Goal: Communication & Community: Participate in discussion

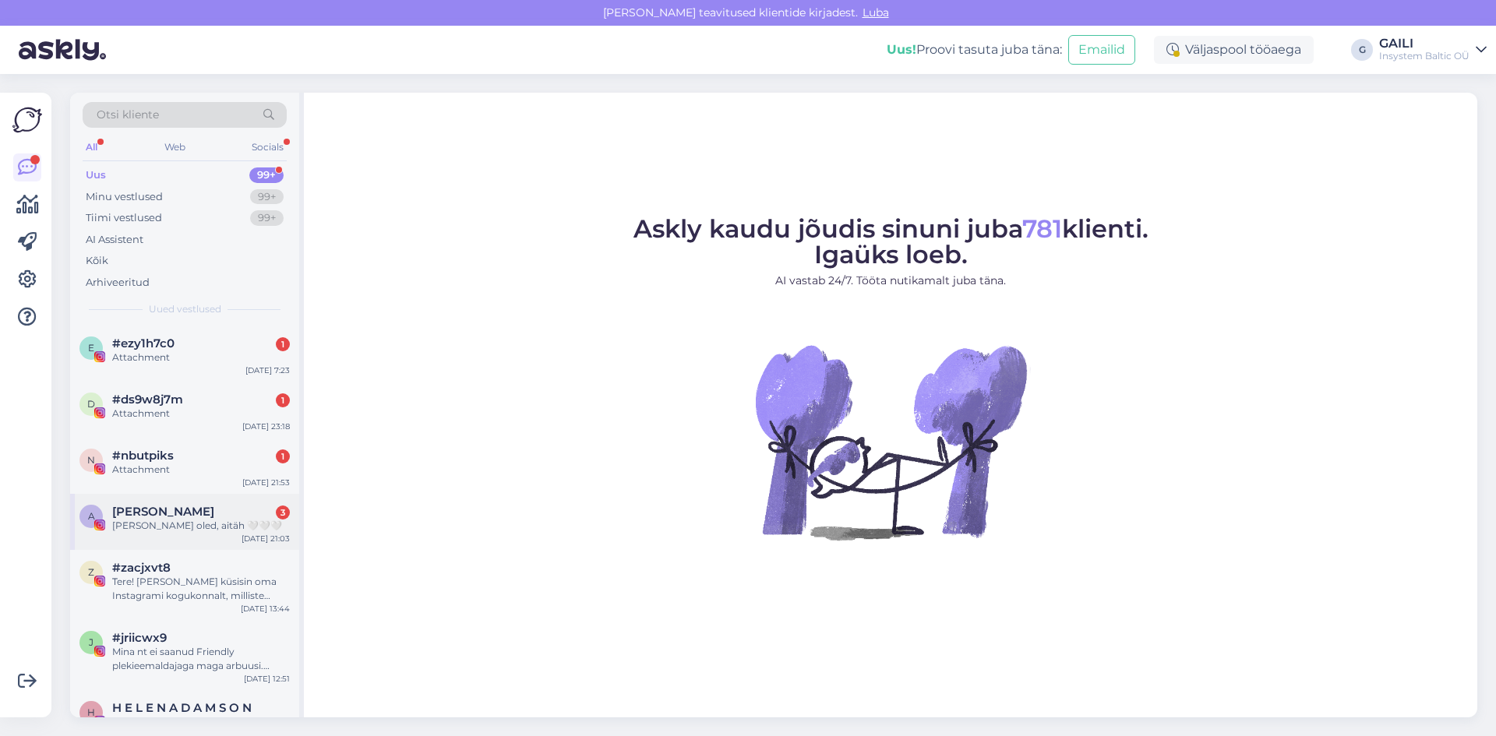
click at [154, 520] on div "[PERSON_NAME] oled, aitäh 🤍🤍🤍" at bounding box center [201, 526] width 178 height 14
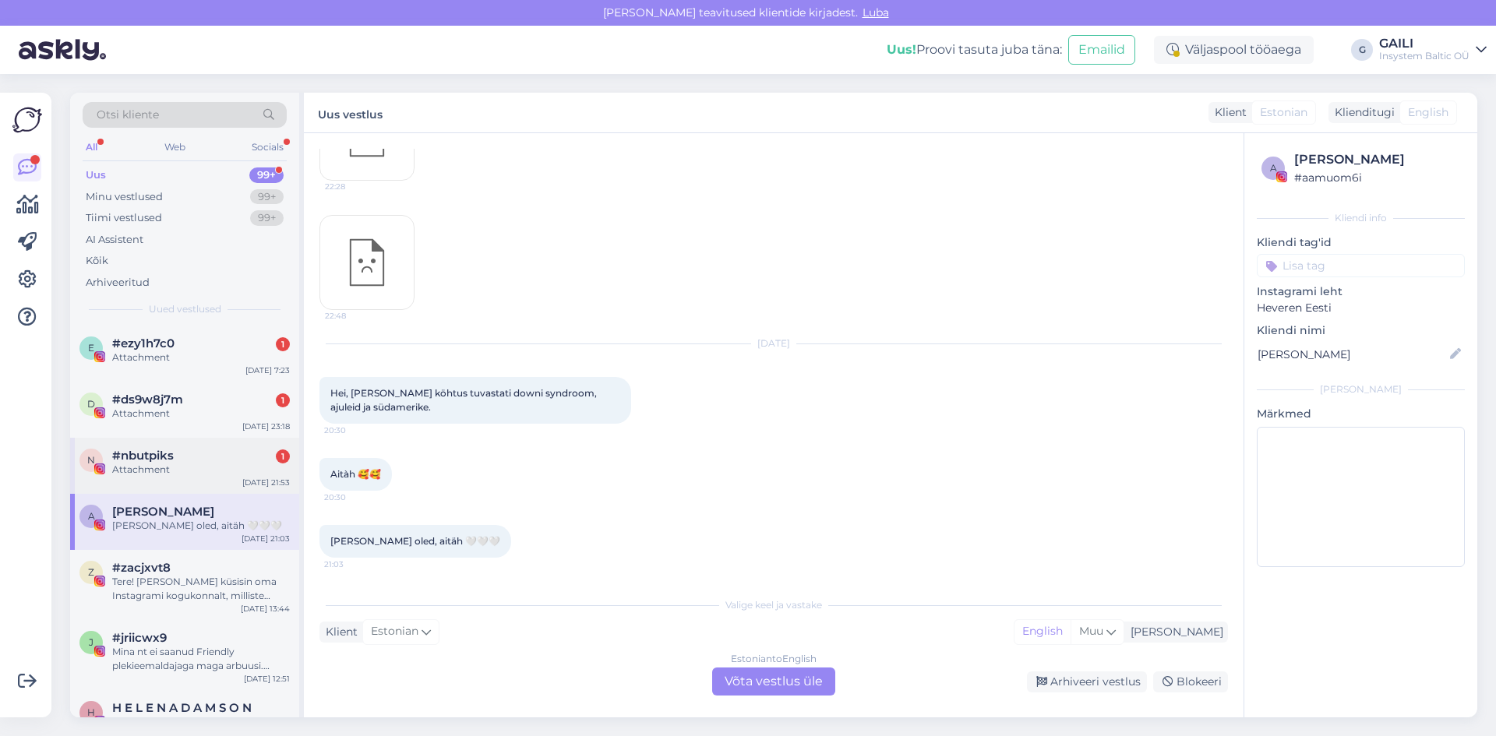
scroll to position [778, 0]
click at [172, 468] on div "Attachment" at bounding box center [201, 470] width 178 height 14
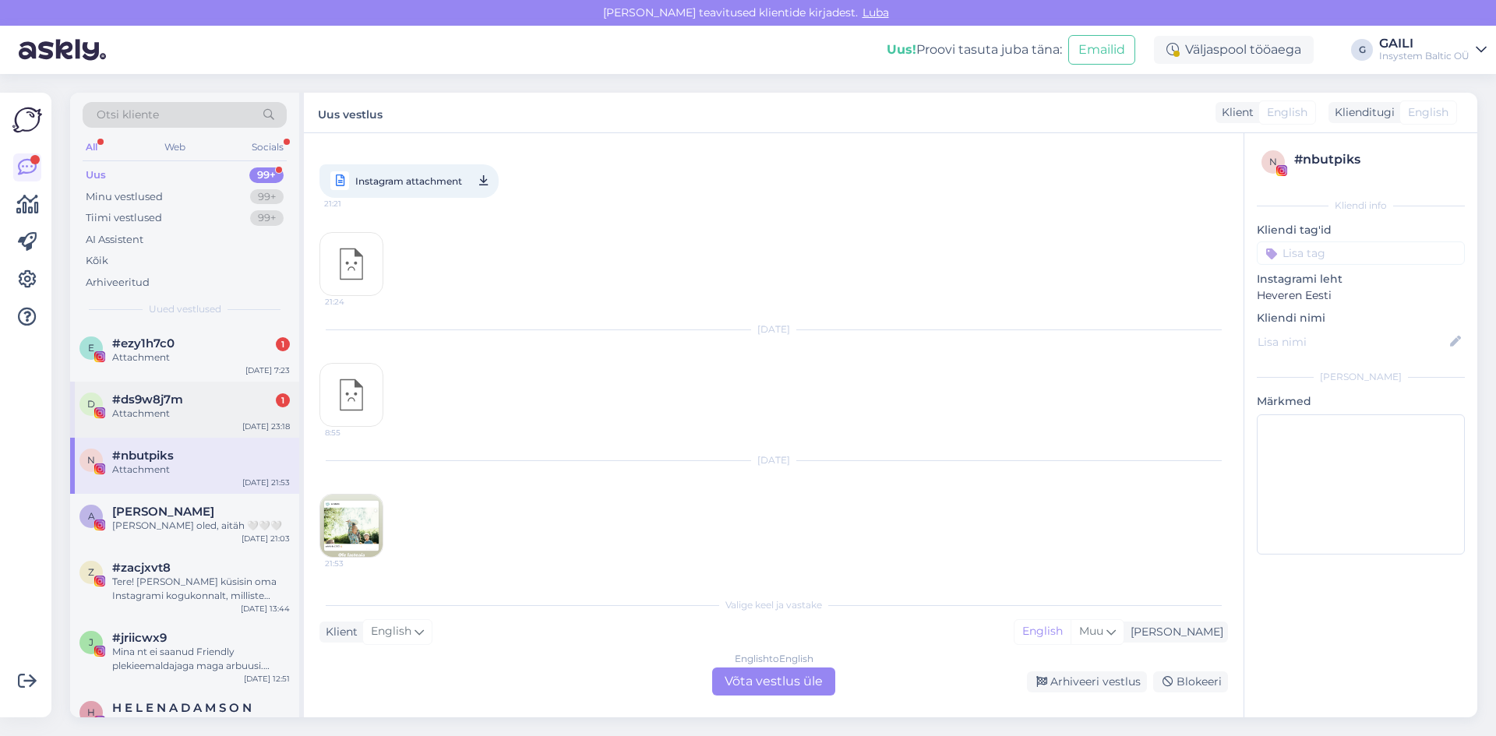
click at [170, 406] on span "#ds9w8j7m" at bounding box center [147, 400] width 71 height 14
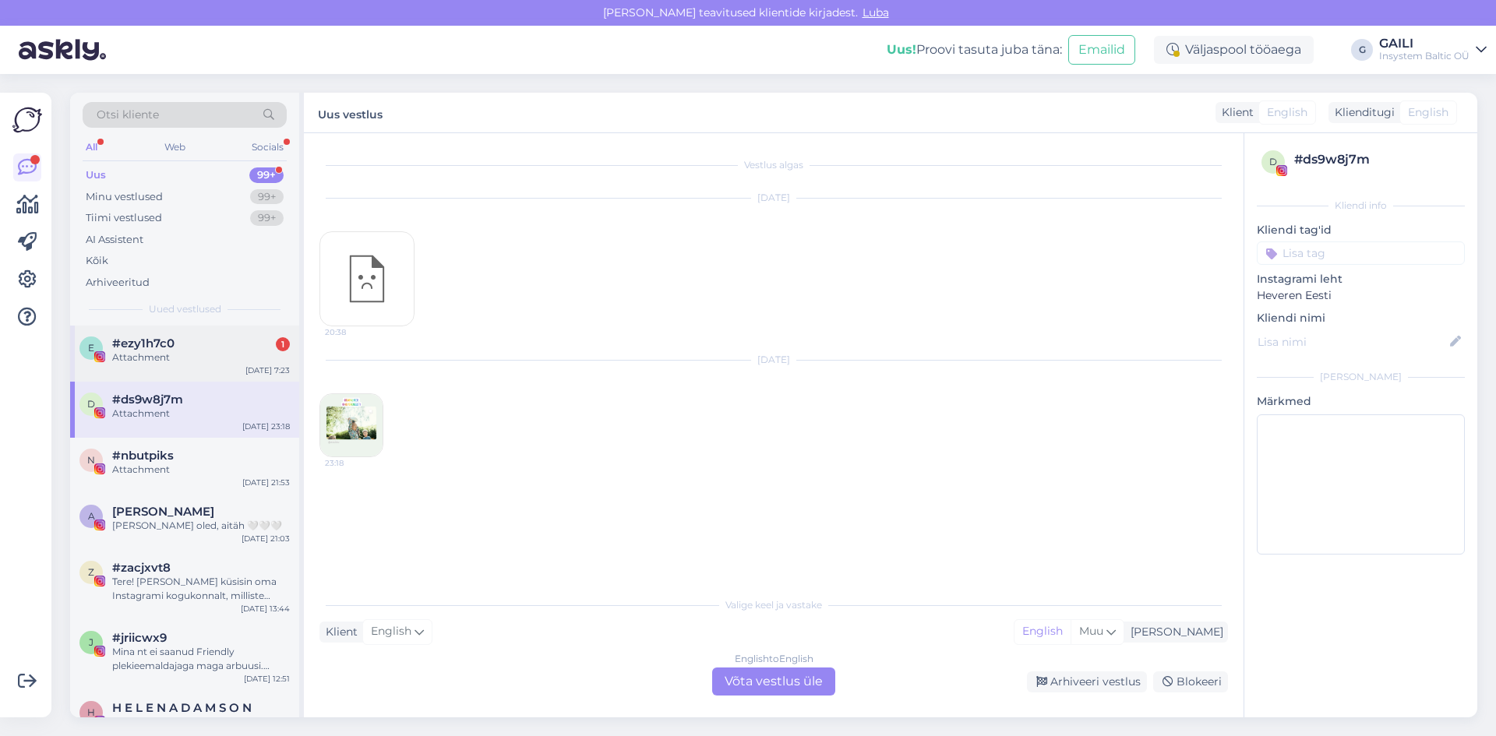
click at [177, 354] on div "Attachment" at bounding box center [201, 358] width 178 height 14
click at [217, 422] on div "d #ds9w8j7m Attachment [DATE] 23:18" at bounding box center [184, 410] width 229 height 56
click at [192, 348] on div "#ezy1h7c0" at bounding box center [201, 344] width 178 height 14
click at [136, 202] on div "Minu vestlused" at bounding box center [124, 197] width 77 height 16
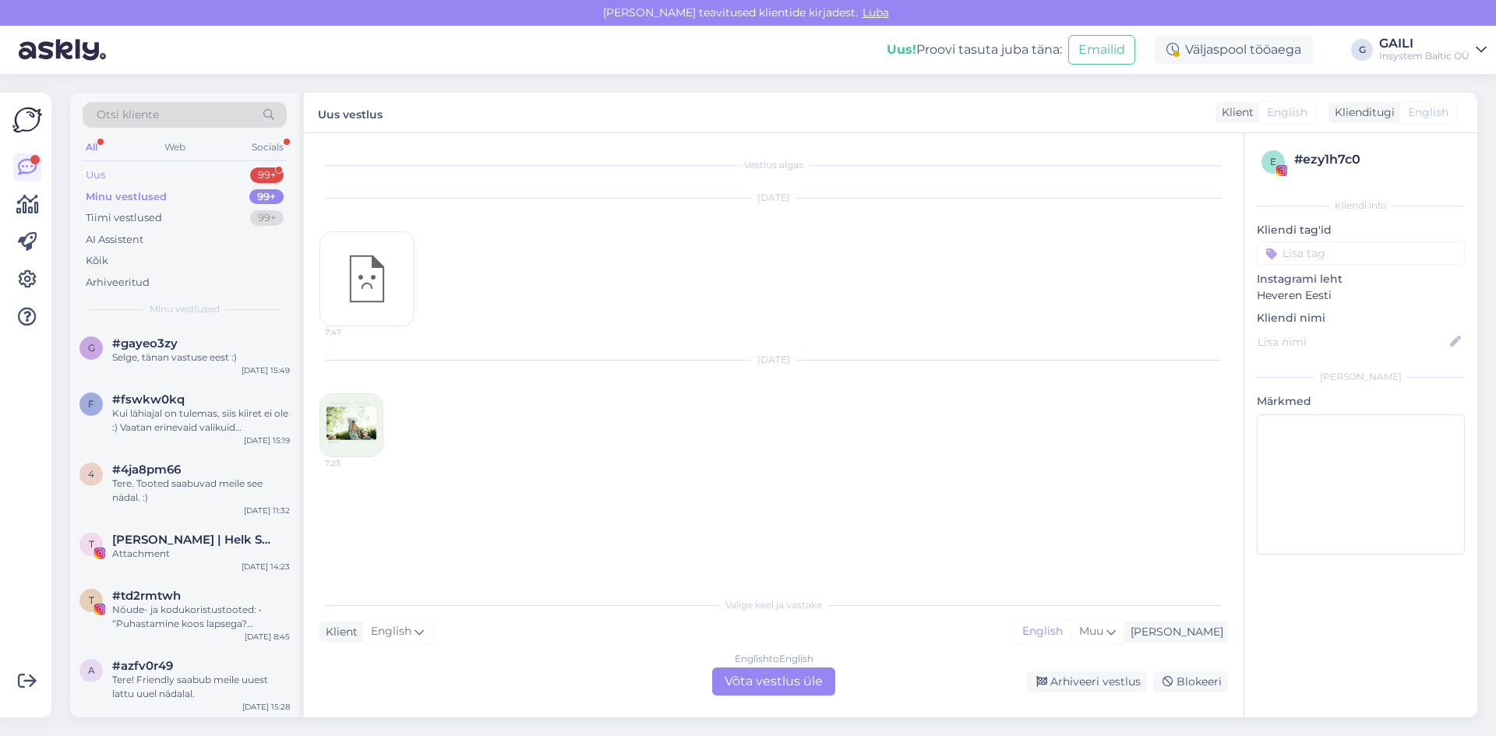
click at [128, 171] on div "Uus 99+" at bounding box center [185, 175] width 204 height 22
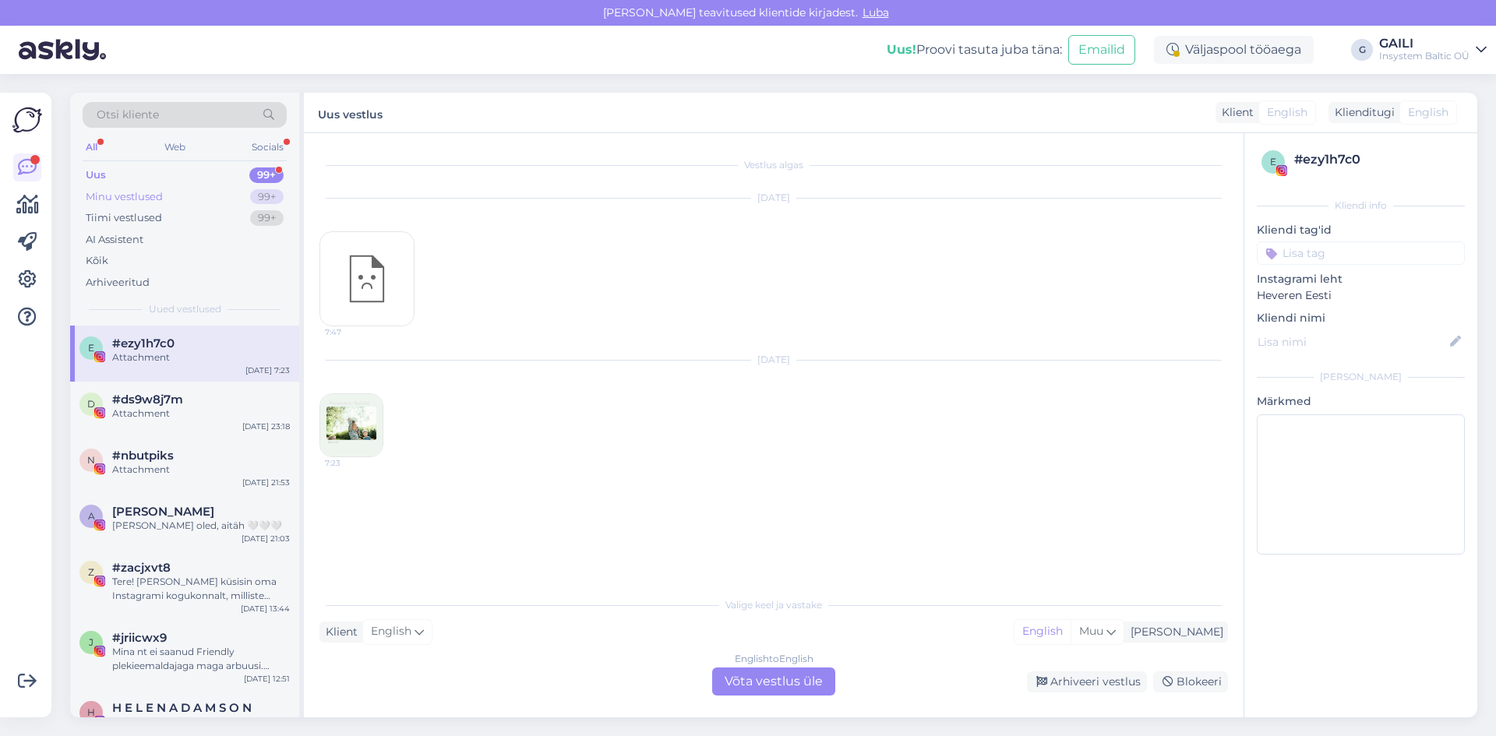
click at [137, 192] on div "Minu vestlused" at bounding box center [124, 197] width 77 height 16
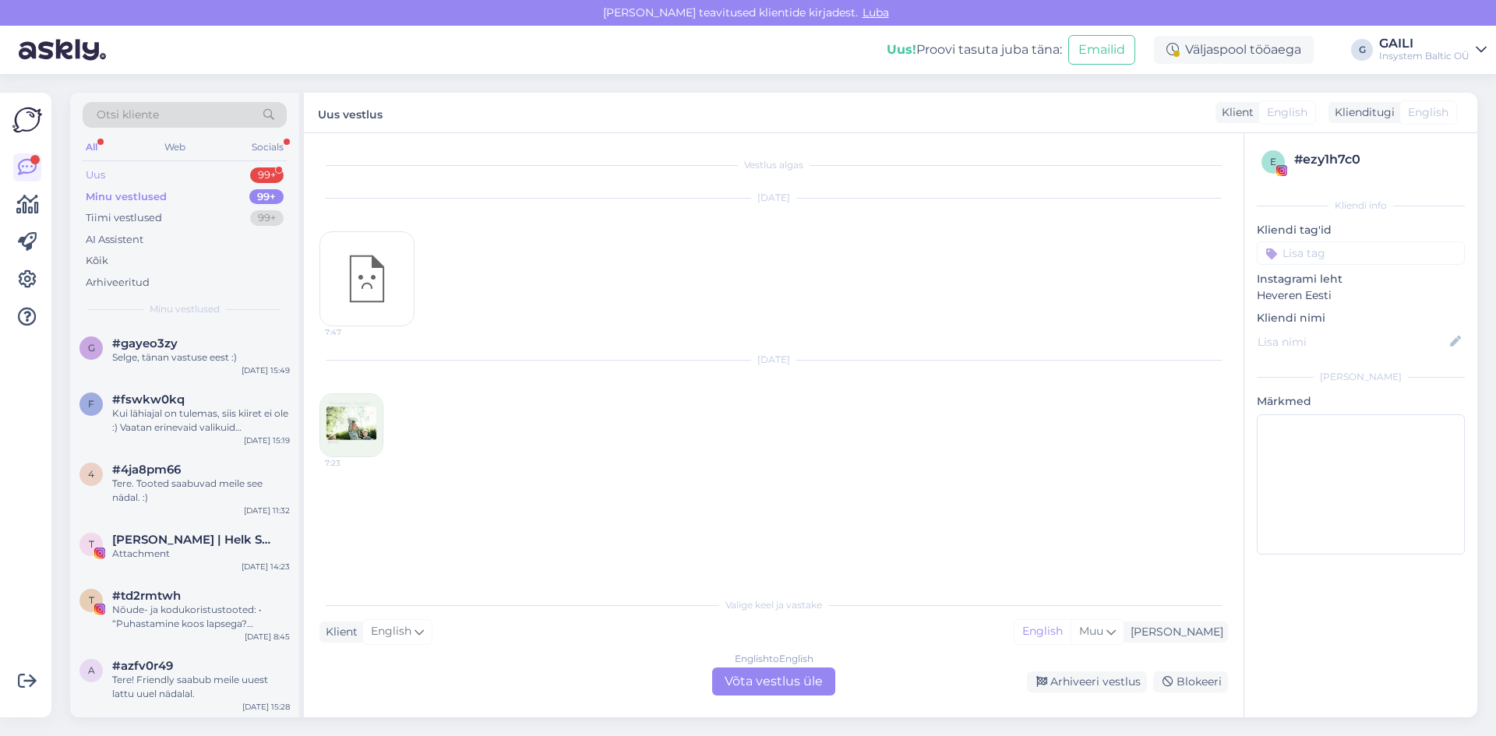
click at [122, 175] on div "Uus 99+" at bounding box center [185, 175] width 204 height 22
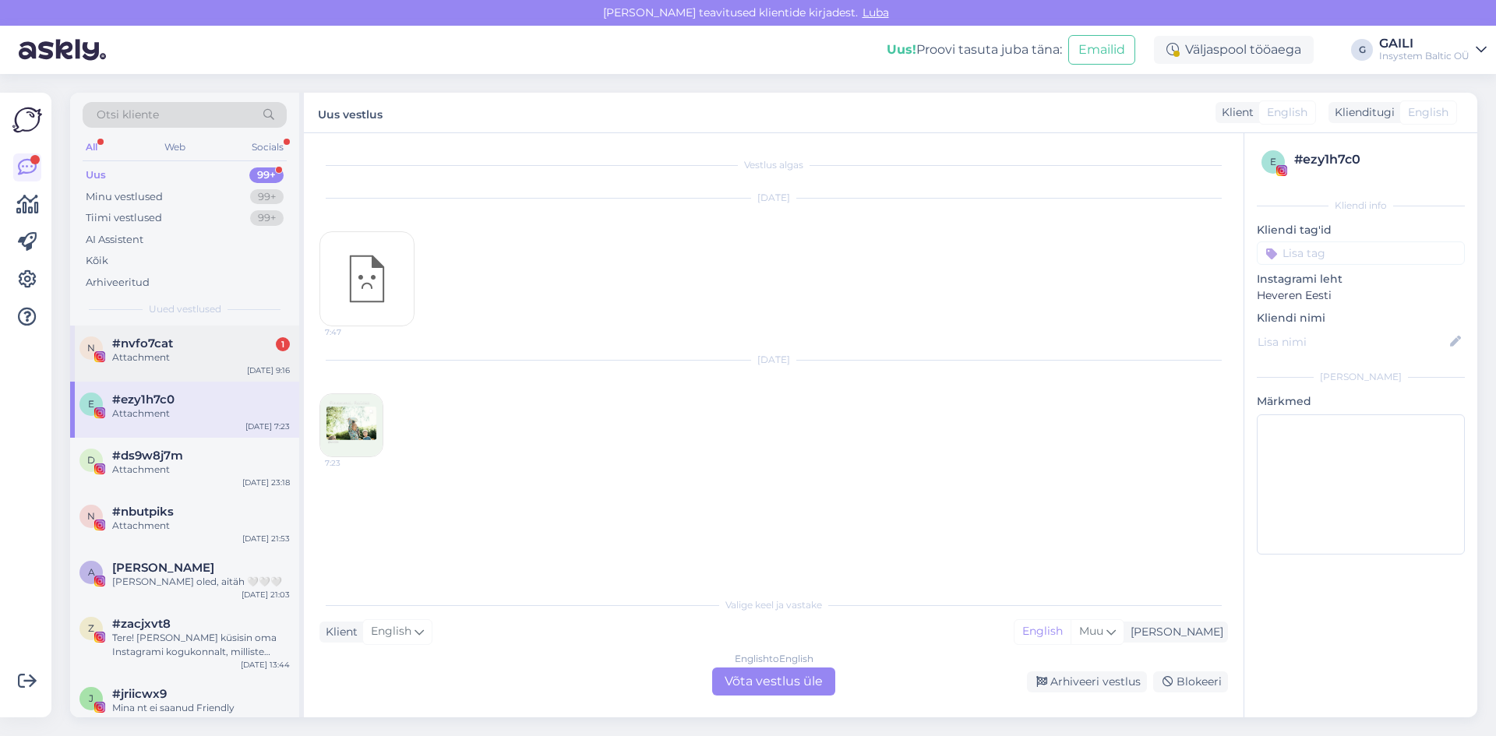
click at [143, 346] on span "#nvfo7cat" at bounding box center [142, 344] width 61 height 14
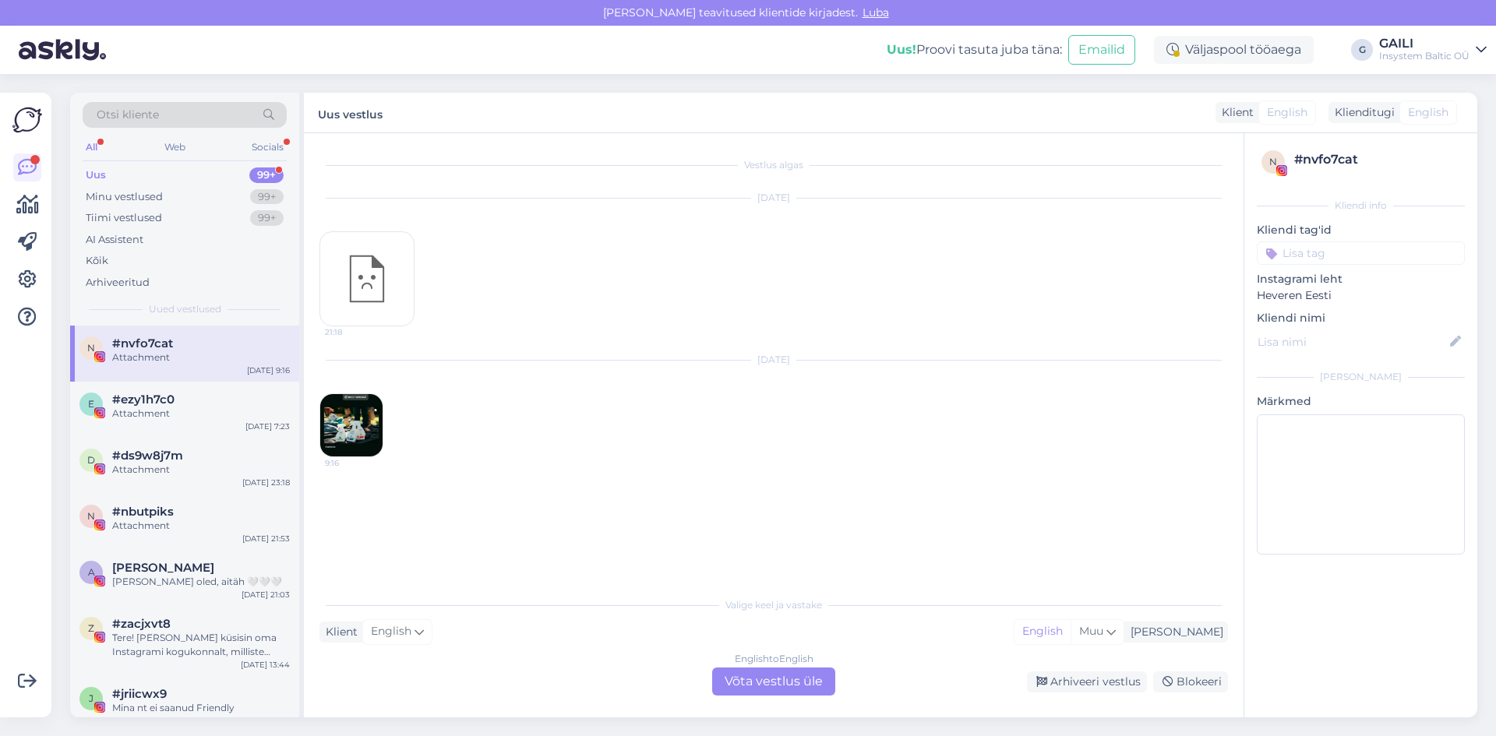
click at [358, 429] on img at bounding box center [351, 425] width 62 height 62
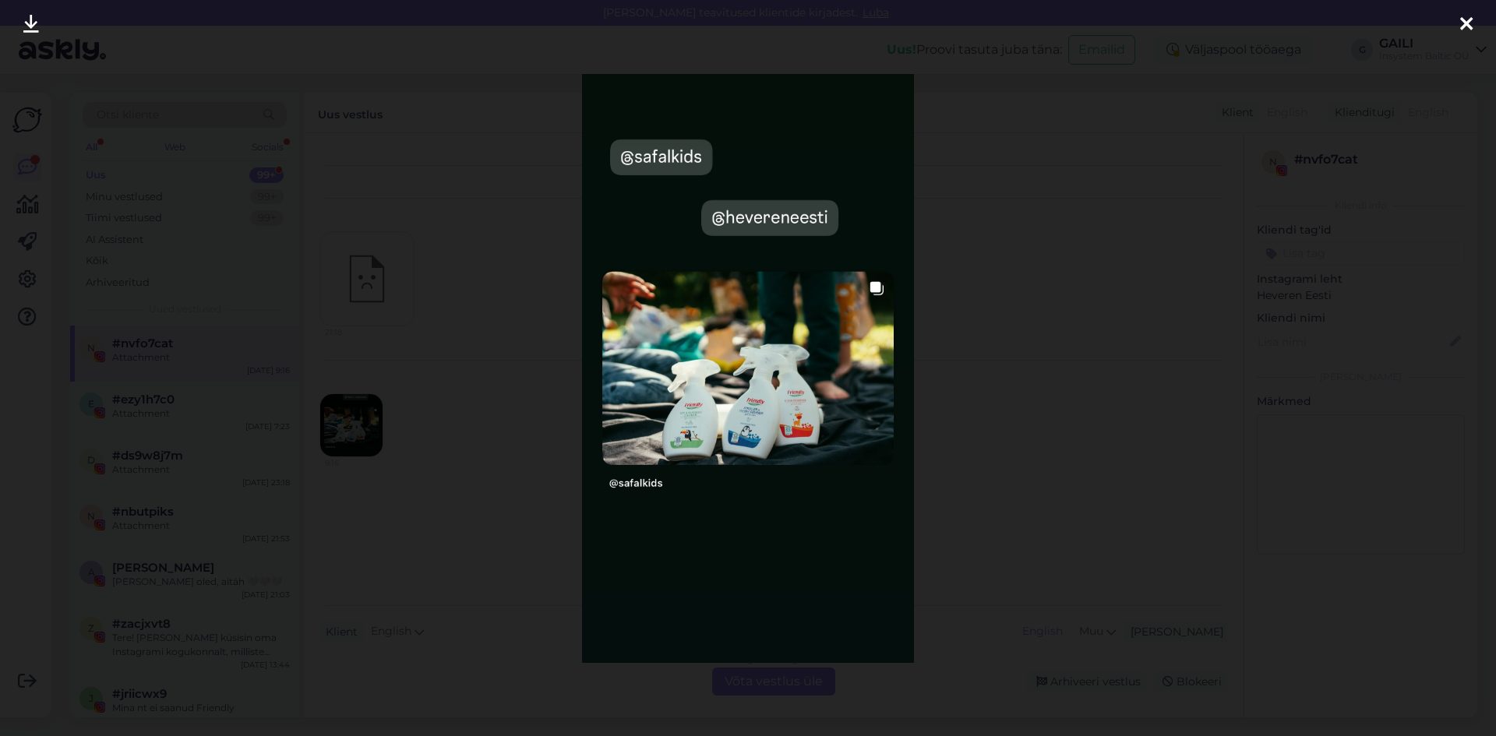
click at [994, 252] on div at bounding box center [748, 368] width 1496 height 736
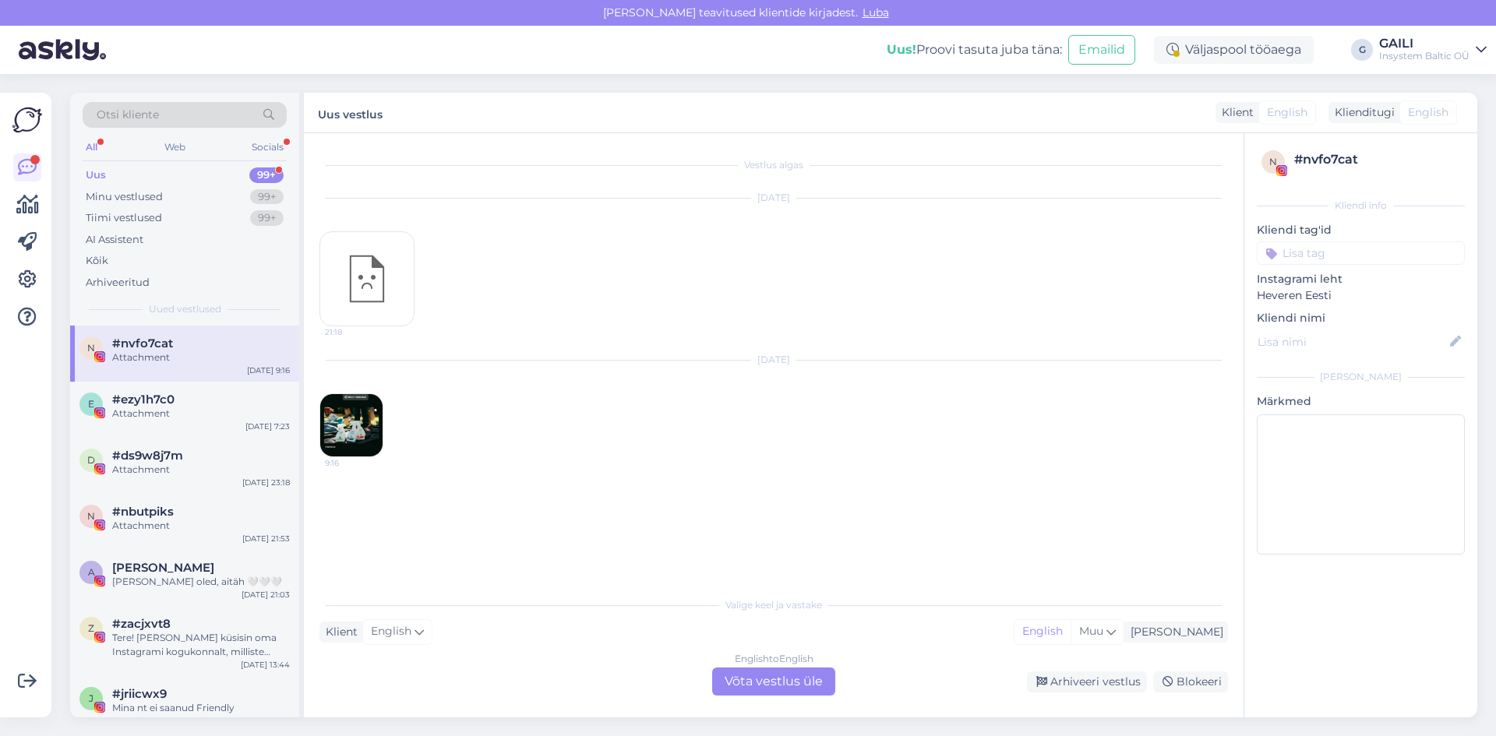
click at [148, 171] on div "Uus 99+" at bounding box center [185, 175] width 204 height 22
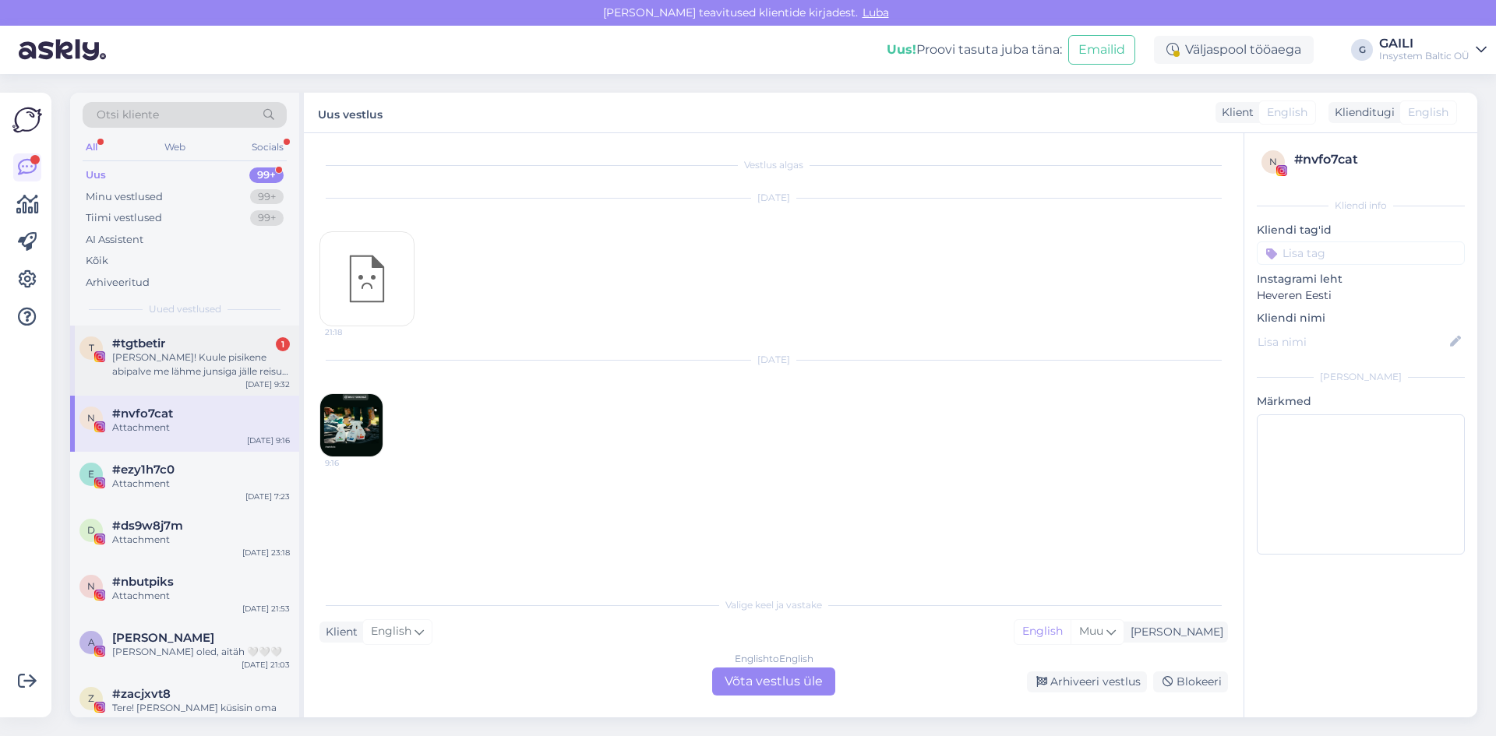
click at [124, 354] on div "[PERSON_NAME]! Kuule pisikene abipalve me lähme junsiga jälle reisule ja just o…" at bounding box center [201, 365] width 178 height 28
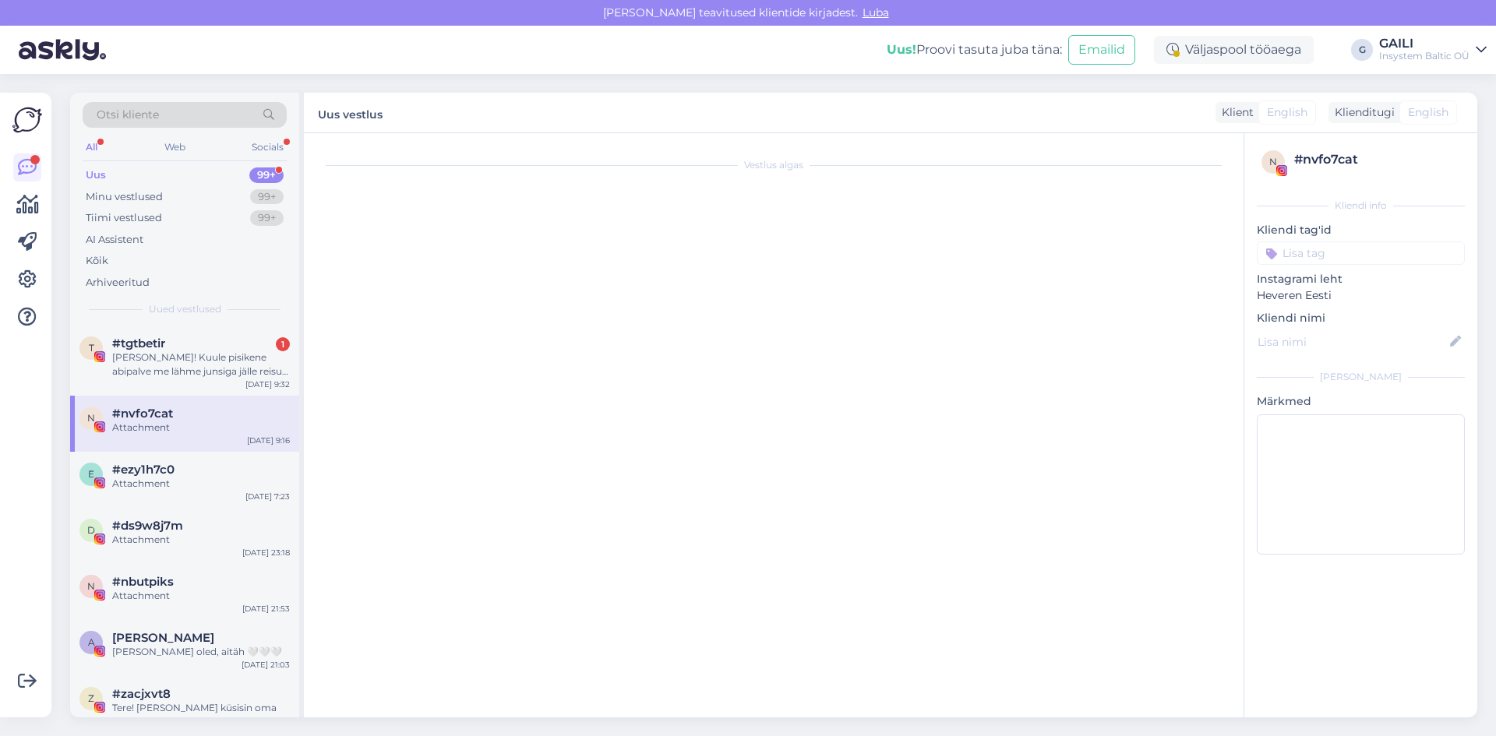
scroll to position [5398, 0]
